Goal: Task Accomplishment & Management: Manage account settings

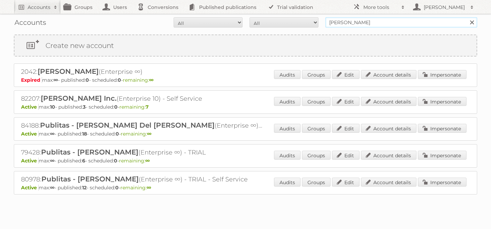
click at [355, 24] on input "[PERSON_NAME]" at bounding box center [401, 22] width 152 height 10
type input "el dorado"
click at [466, 17] on input "Search" at bounding box center [471, 22] width 10 height 10
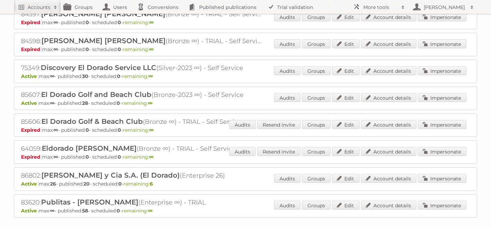
scroll to position [111, 0]
click at [441, 176] on link "Impersonate" at bounding box center [442, 178] width 49 height 9
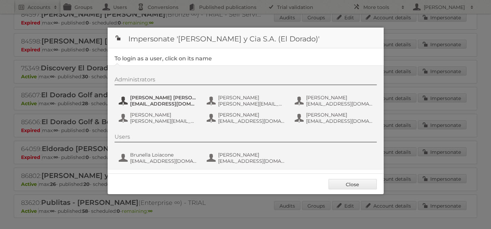
click at [166, 97] on span "Amadeo Cutini Brandi" at bounding box center [163, 98] width 67 height 6
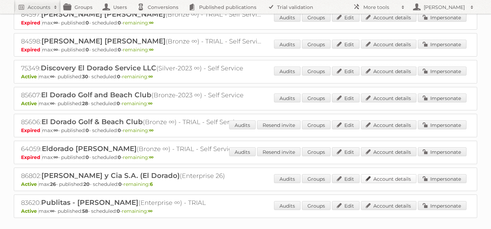
click at [378, 175] on link "Account details" at bounding box center [389, 178] width 56 height 9
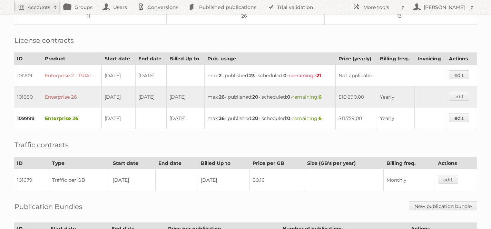
scroll to position [304, 0]
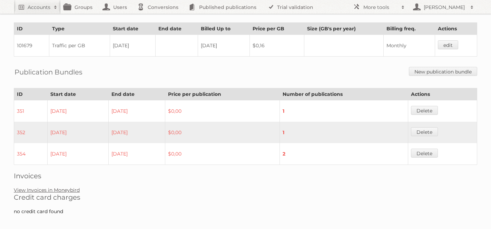
click at [61, 187] on link "View Invoices in Moneybird" at bounding box center [47, 190] width 66 height 6
